Goal: Navigation & Orientation: Find specific page/section

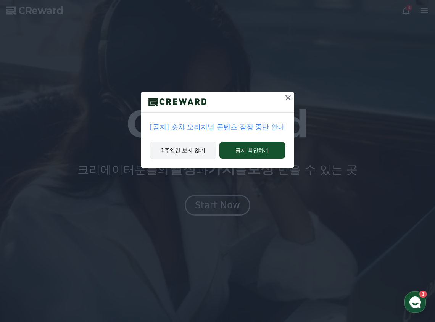
click at [200, 147] on button "1주일간 보지 않기" at bounding box center [183, 151] width 66 height 18
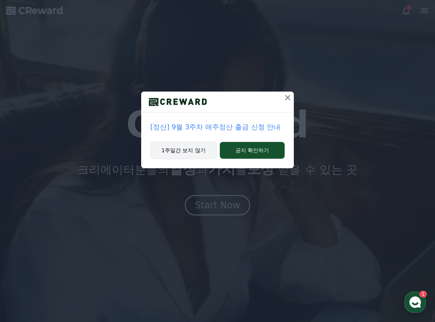
click at [203, 150] on button "1주일간 보지 않기" at bounding box center [183, 151] width 66 height 18
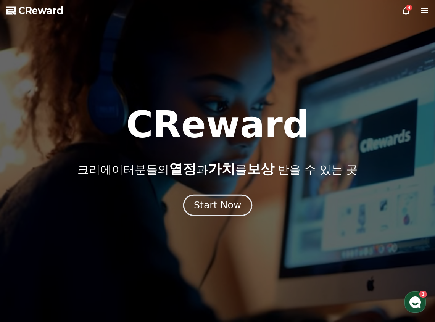
click at [237, 200] on div "Start Now" at bounding box center [217, 205] width 47 height 13
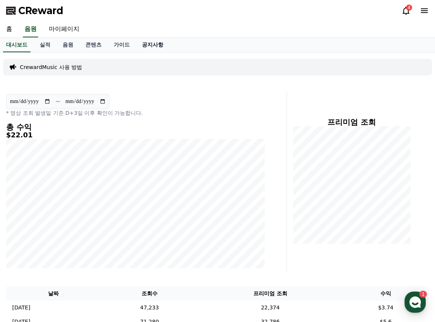
click at [144, 45] on link "공지사항" at bounding box center [153, 45] width 34 height 15
